Goal: Complete application form

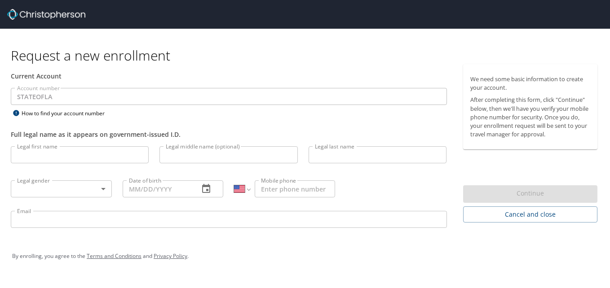
select select "US"
click at [80, 155] on input "Legal first name" at bounding box center [80, 154] width 138 height 17
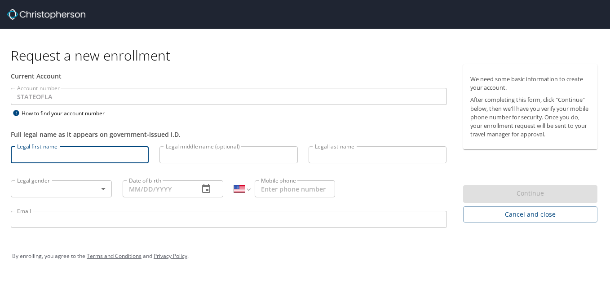
type input "[PERSON_NAME]"
type input "[PHONE_NUMBER]"
type input "[PERSON_NAME][EMAIL_ADDRESS][DOMAIN_NAME]"
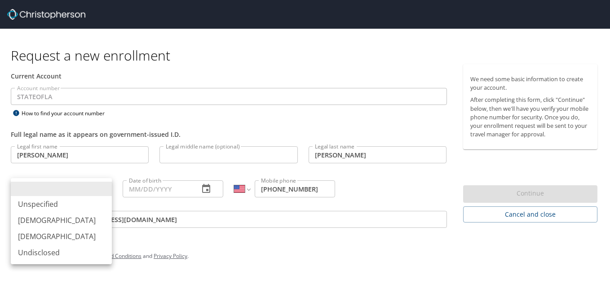
click at [105, 190] on body "Request a new enrollment Current Account Account number STATEOFLA Account numbe…" at bounding box center [305, 144] width 610 height 288
click at [46, 241] on li "[DEMOGRAPHIC_DATA]" at bounding box center [61, 237] width 101 height 16
type input "[DEMOGRAPHIC_DATA]"
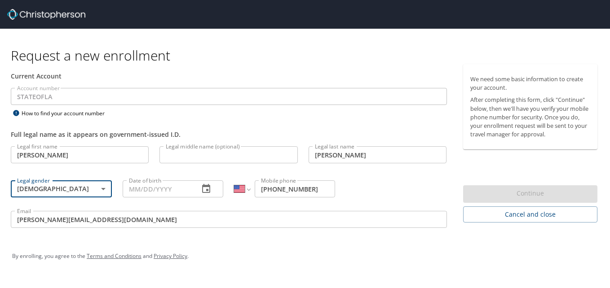
click at [174, 190] on input "Date of birth" at bounding box center [158, 189] width 70 height 17
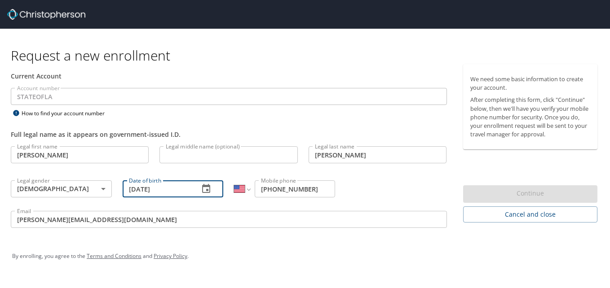
type input "[DATE]"
click at [113, 221] on input "[PERSON_NAME][EMAIL_ADDRESS][DOMAIN_NAME]" at bounding box center [229, 219] width 436 height 17
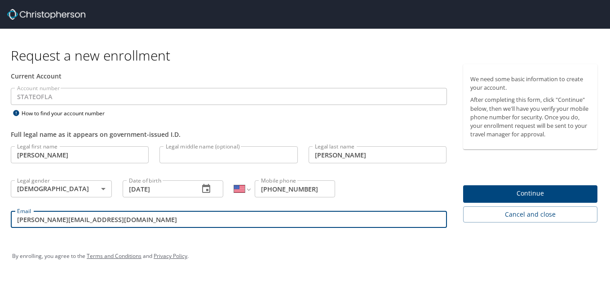
click at [540, 188] on span "Continue" at bounding box center [530, 193] width 120 height 11
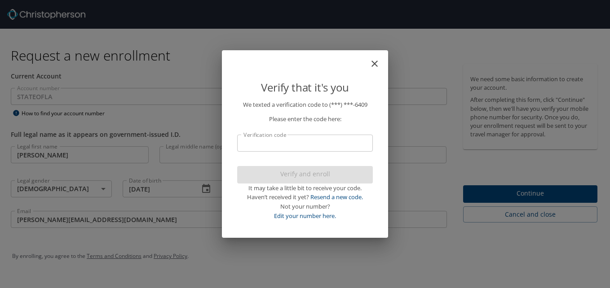
click at [274, 145] on input "Verification code" at bounding box center [305, 143] width 136 height 17
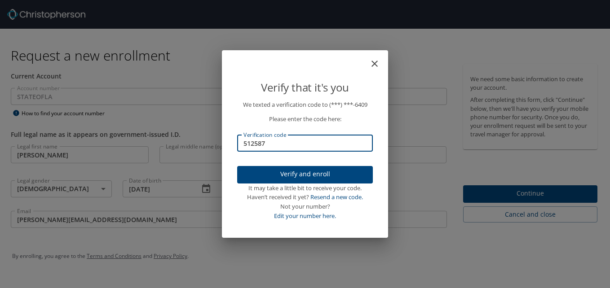
type input "512587"
click at [313, 176] on span "Verify and enroll" at bounding box center [304, 174] width 121 height 11
